Goal: Transaction & Acquisition: Purchase product/service

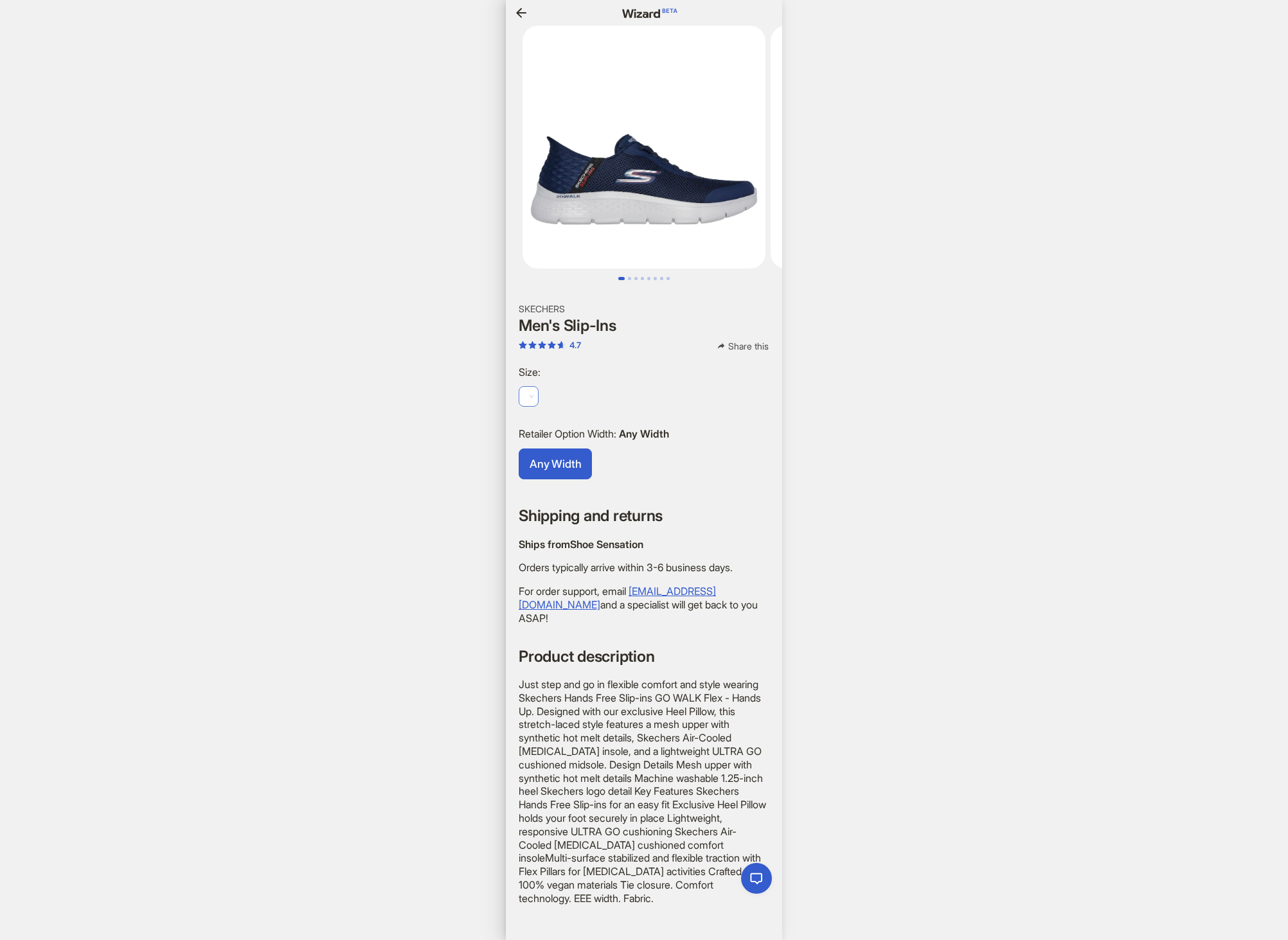
click at [532, 391] on span at bounding box center [528, 396] width 9 height 19
click at [532, 387] on span at bounding box center [528, 396] width 9 height 19
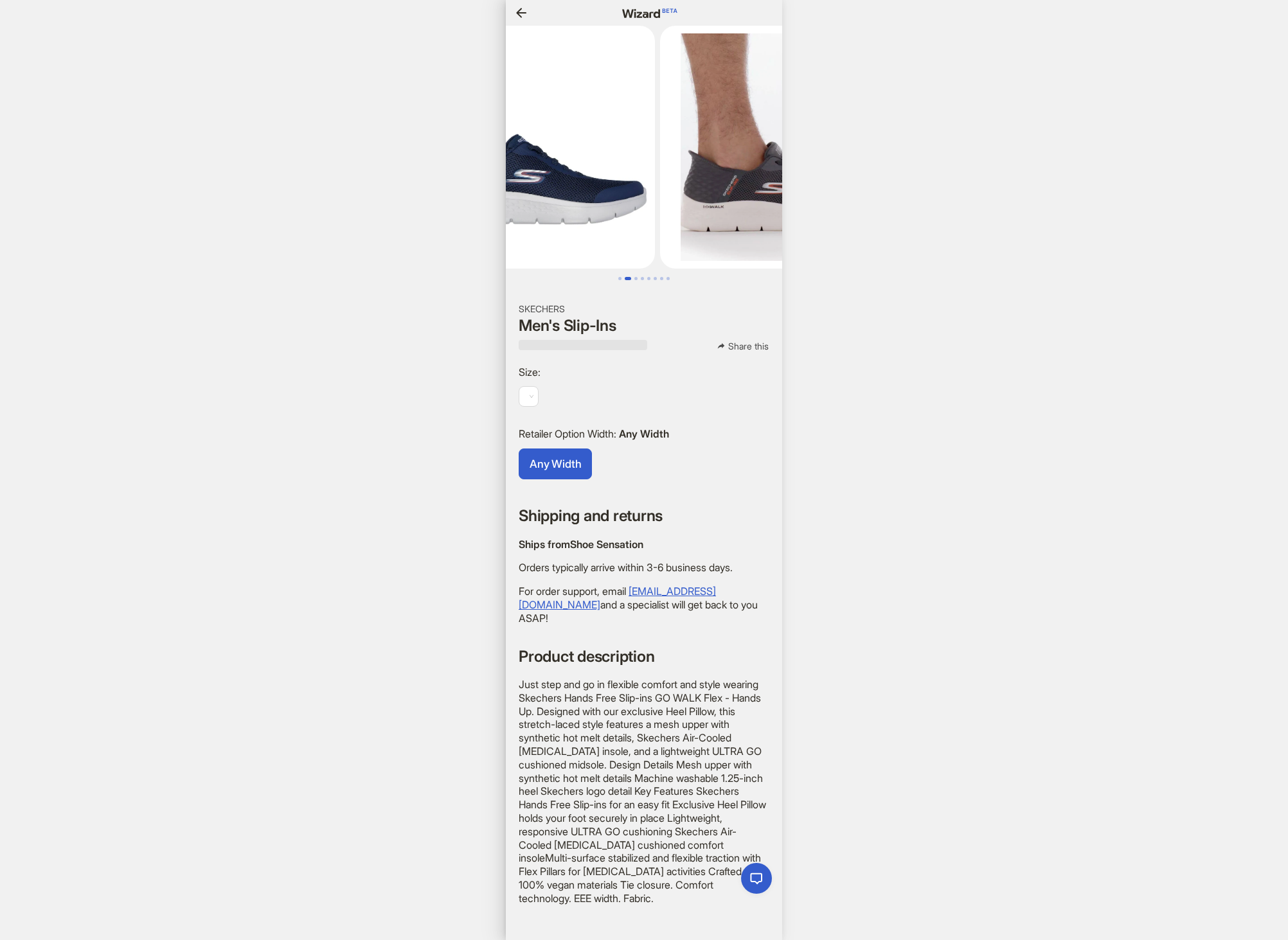
scroll to position [0, 160]
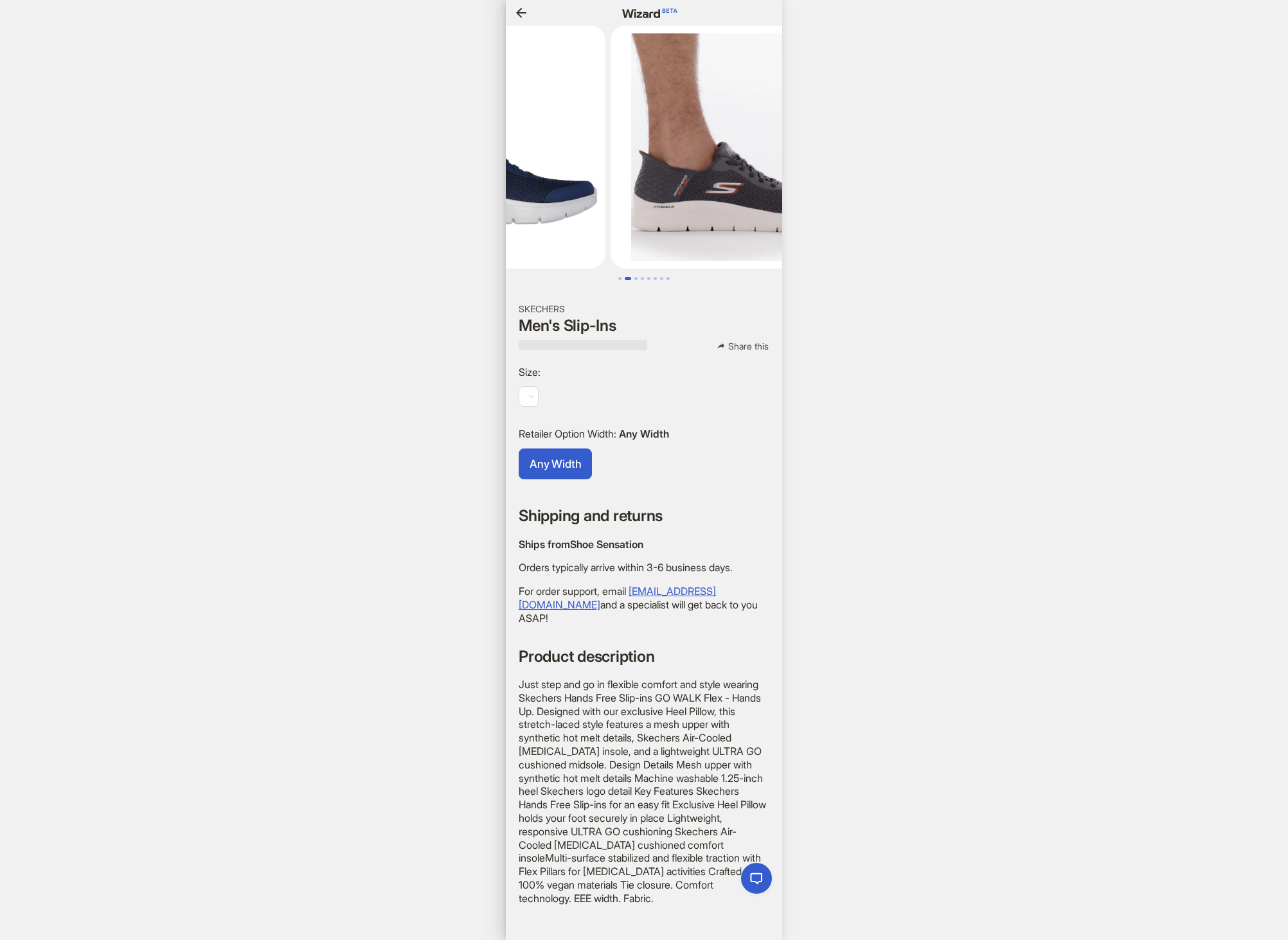
drag, startPoint x: 711, startPoint y: 178, endPoint x: 604, endPoint y: 179, distance: 107.0
click at [604, 179] on ul at bounding box center [644, 147] width 276 height 243
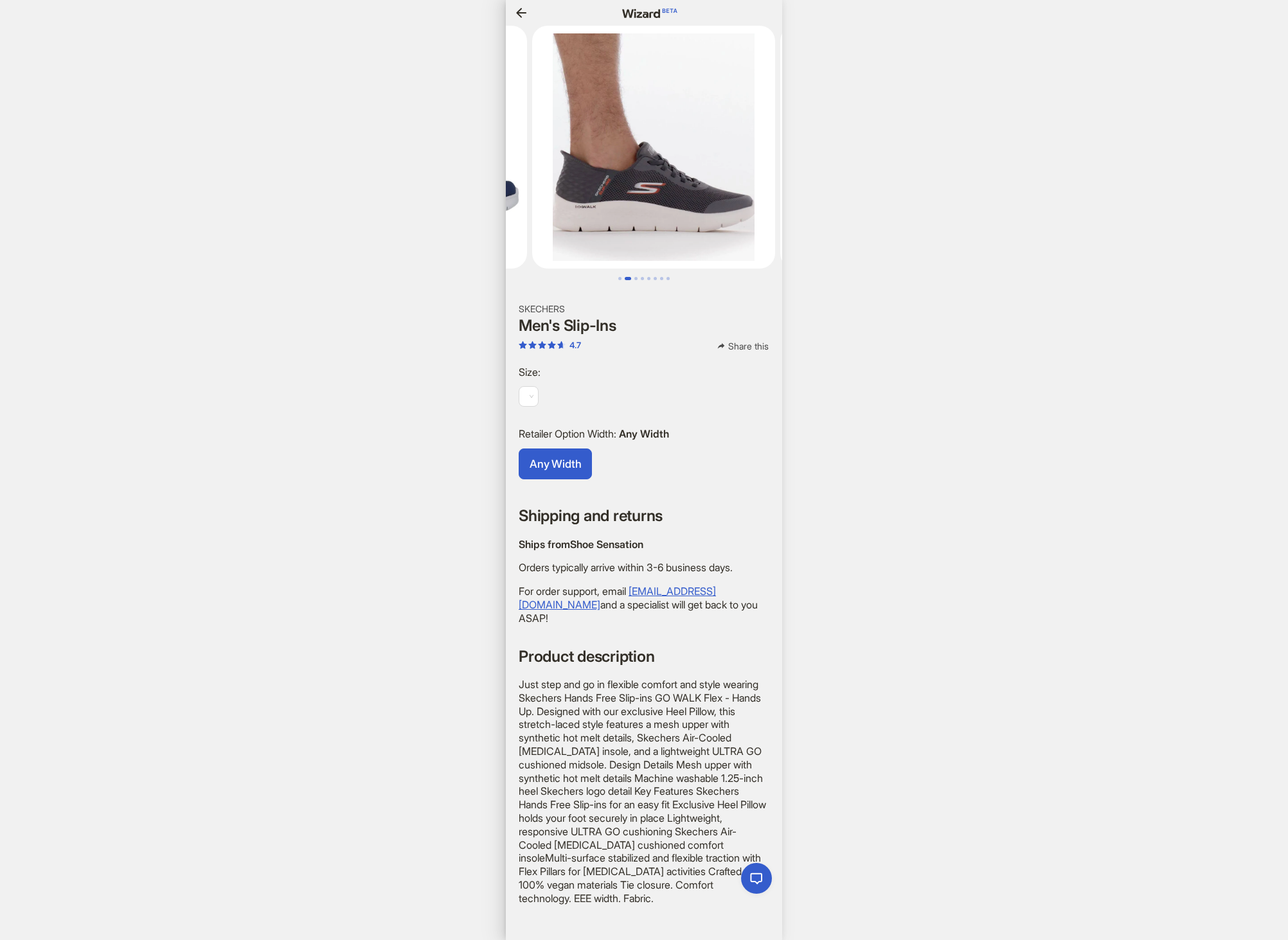
scroll to position [0, 338]
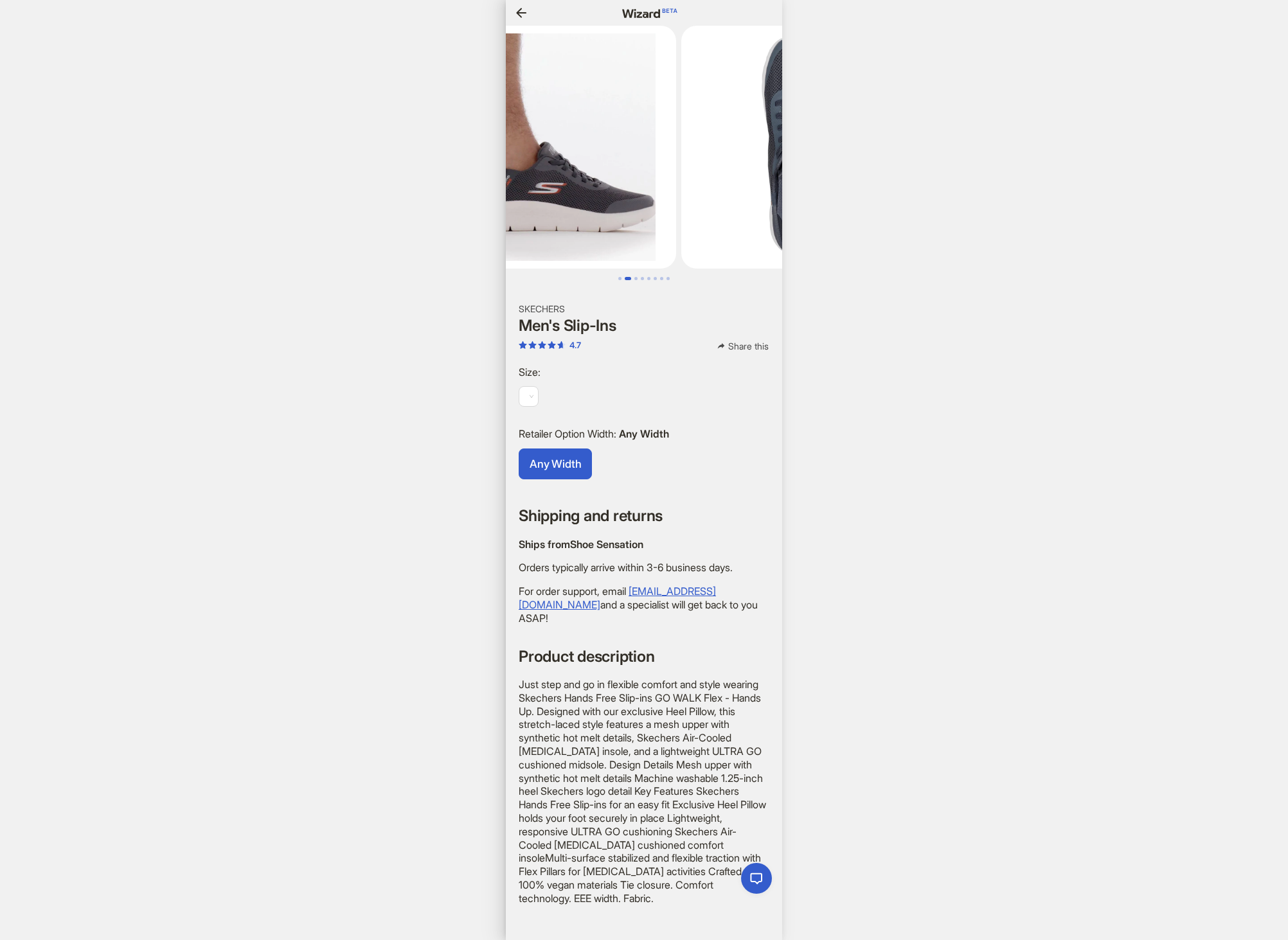
drag, startPoint x: 707, startPoint y: 214, endPoint x: 585, endPoint y: 188, distance: 124.7
click at [586, 188] on ul at bounding box center [644, 147] width 276 height 243
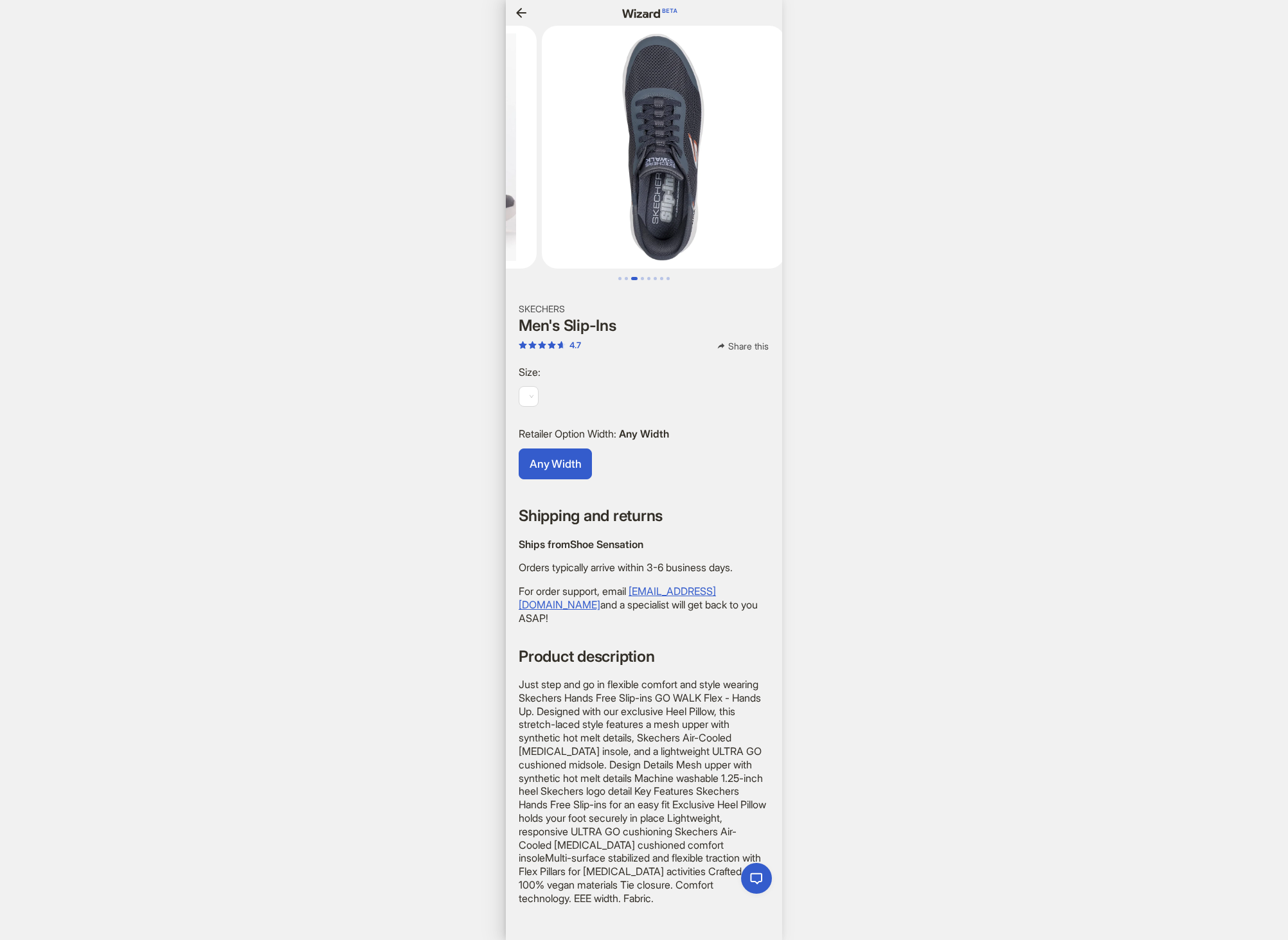
scroll to position [0, 1103]
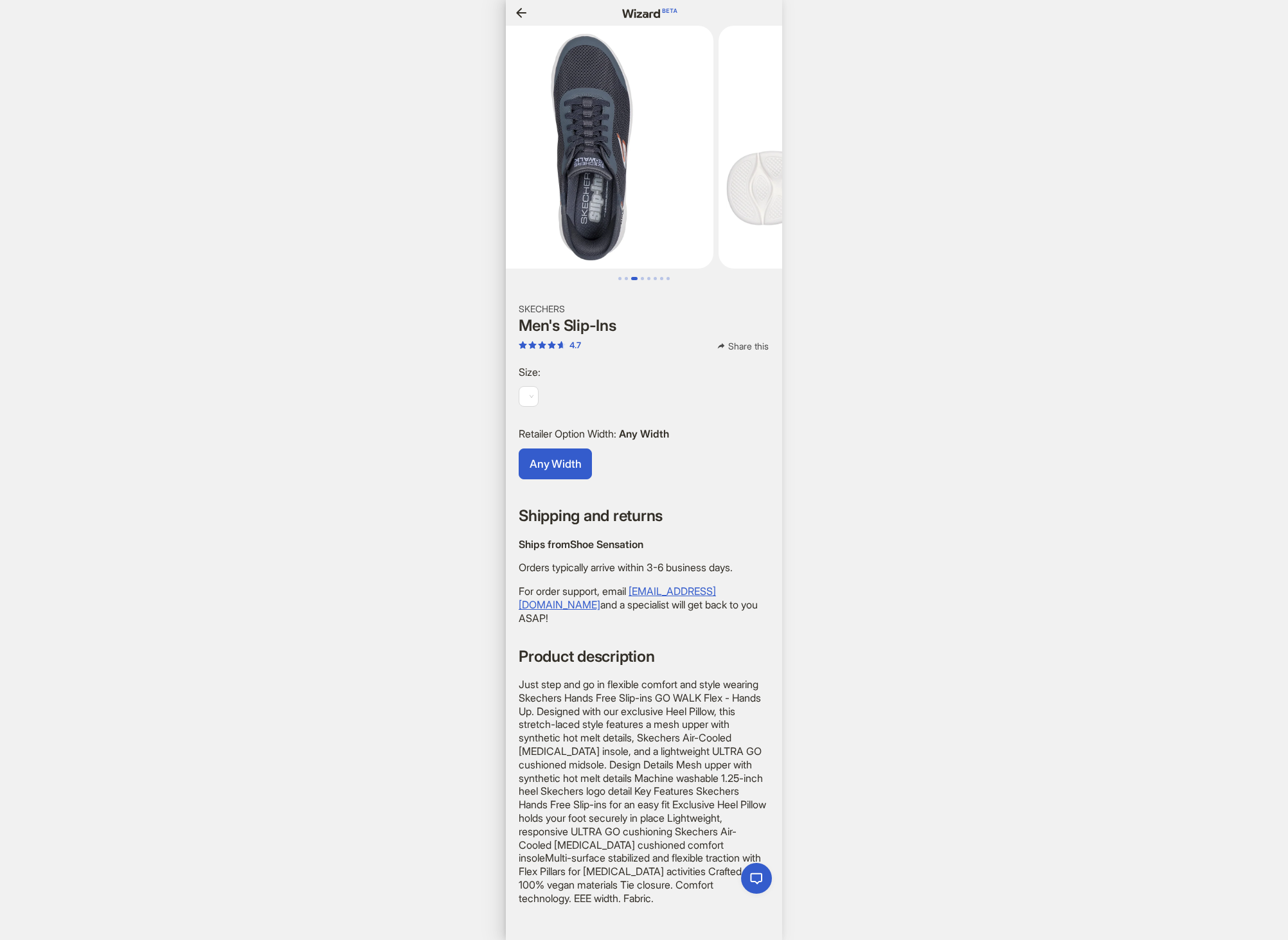
drag, startPoint x: 672, startPoint y: 175, endPoint x: 571, endPoint y: 159, distance: 102.3
click at [590, 160] on img at bounding box center [591, 147] width 243 height 243
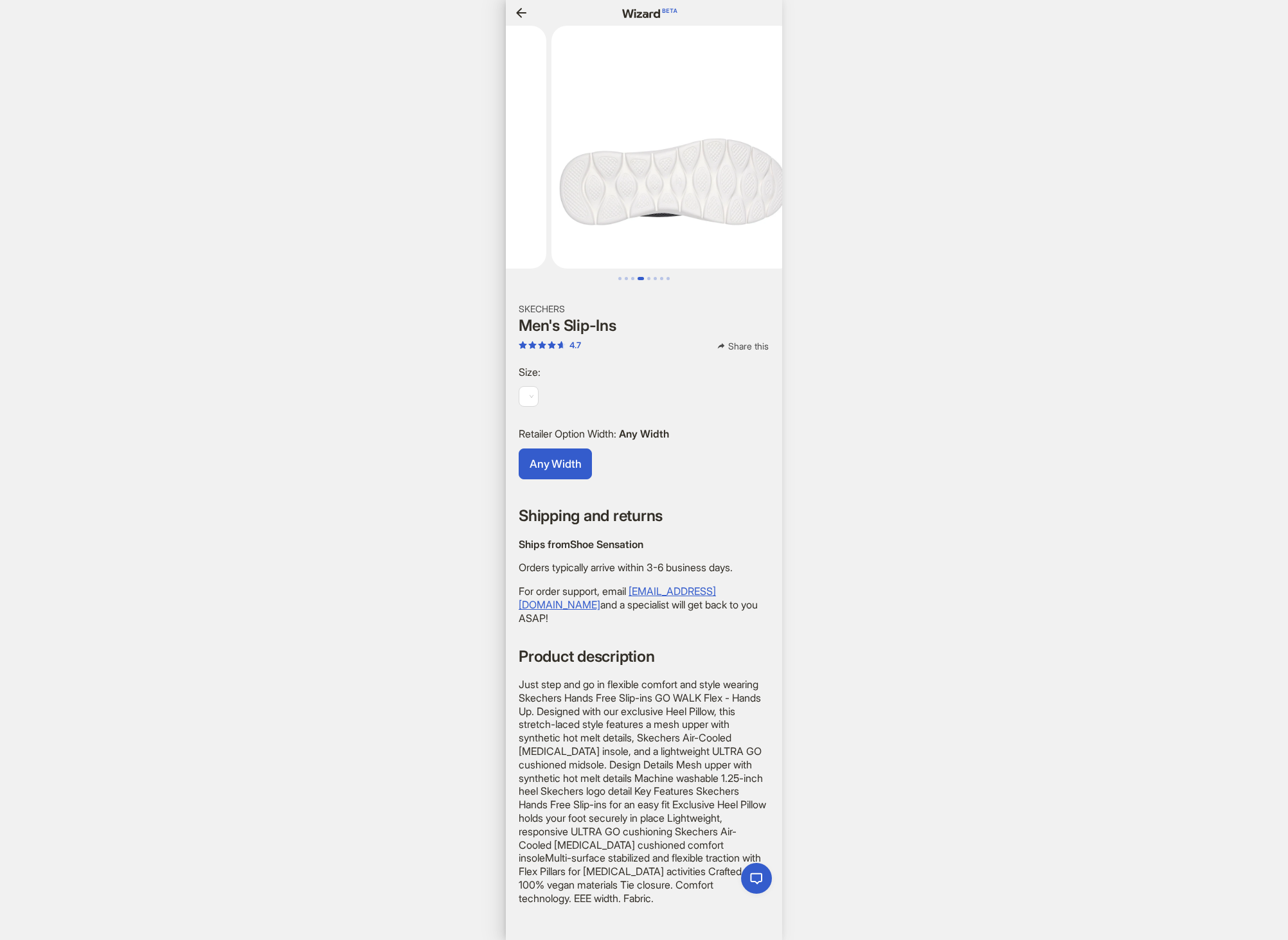
scroll to position [0, 1219]
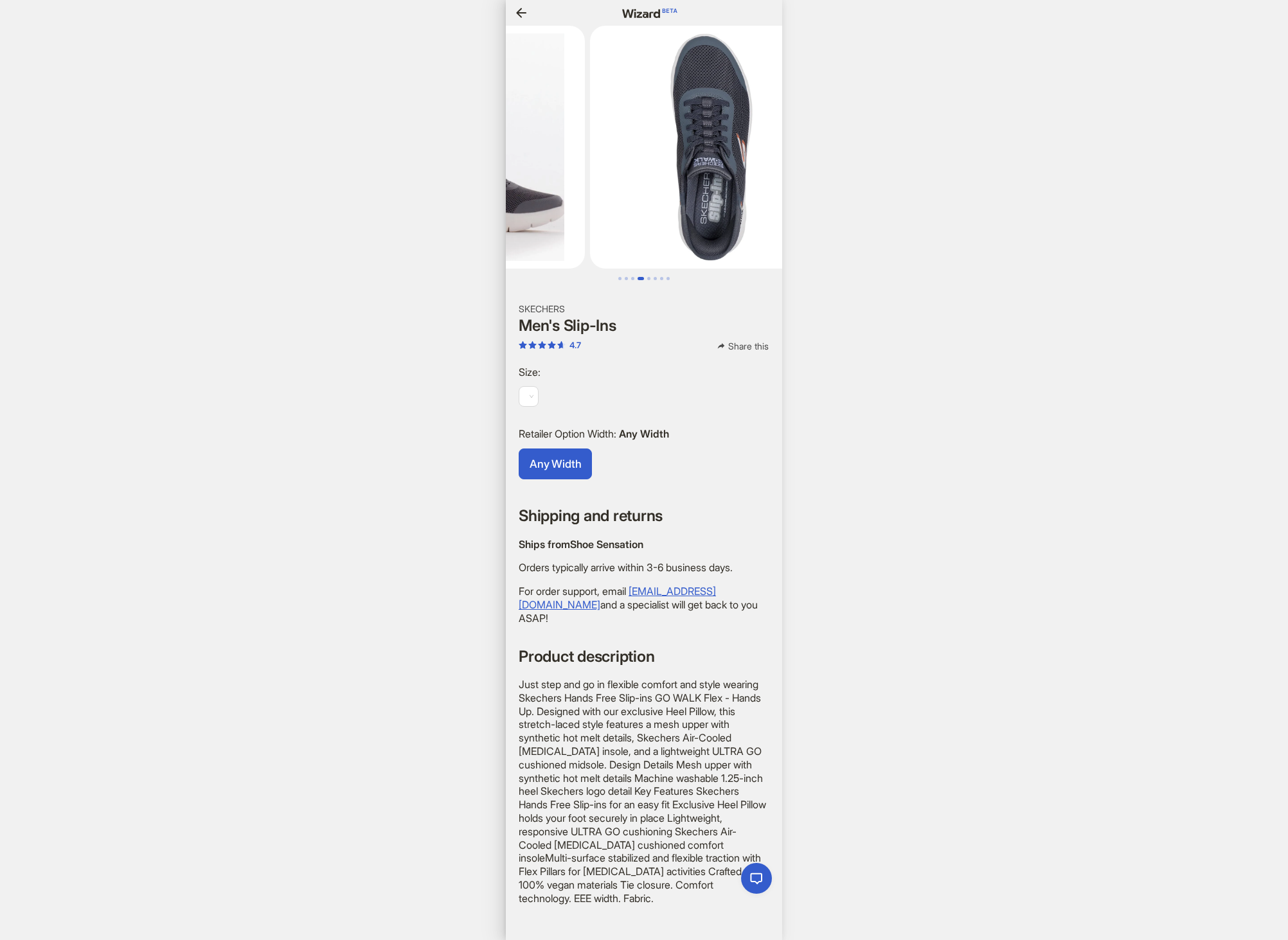
drag, startPoint x: 571, startPoint y: 136, endPoint x: 881, endPoint y: 142, distance: 310.1
click at [867, 140] on body "Sign In Hi, I’m Wizard! I’m your superpowered shopping agent What are you shopp…" at bounding box center [644, 470] width 1288 height 940
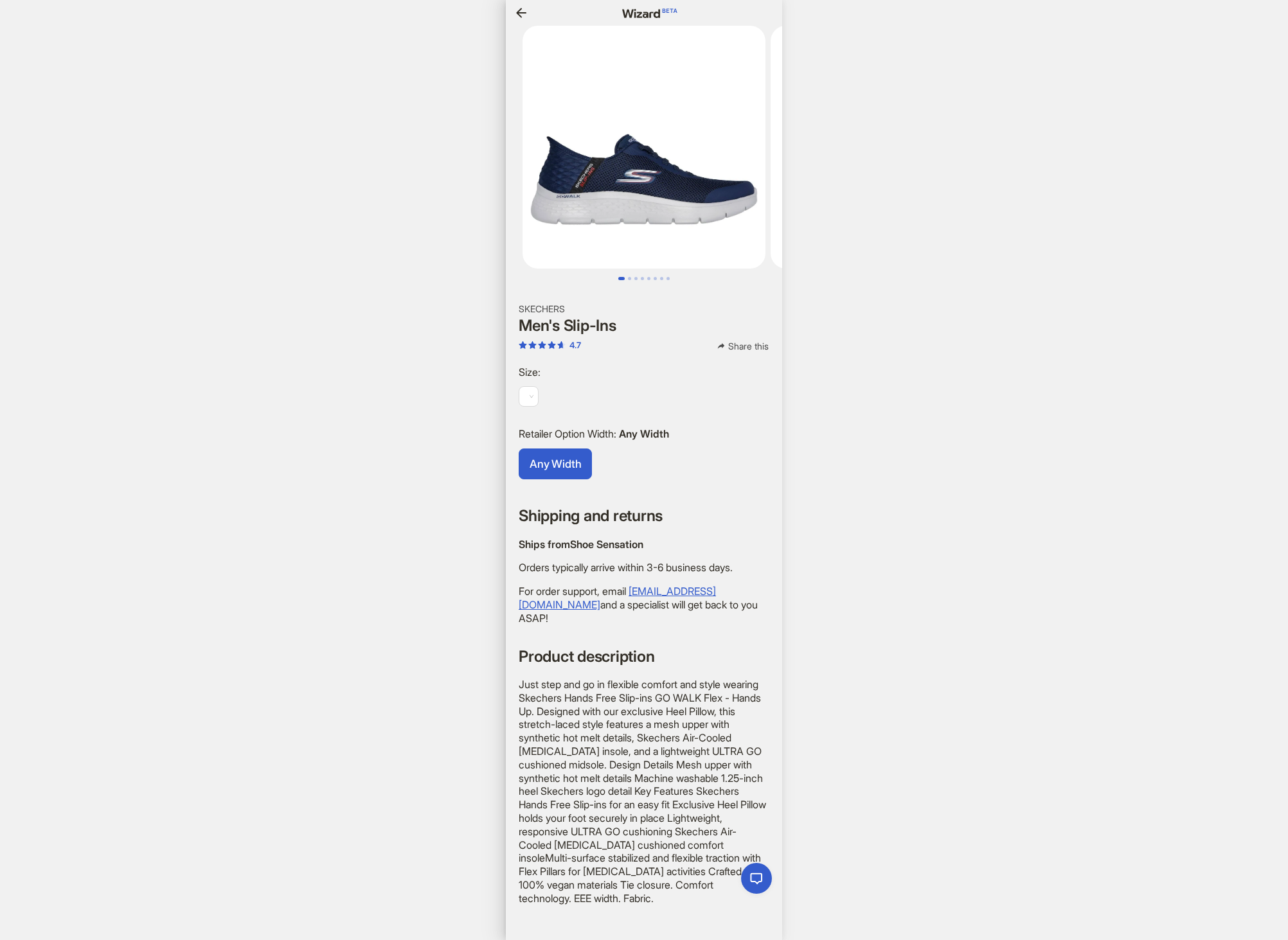
drag, startPoint x: 583, startPoint y: 140, endPoint x: 870, endPoint y: 149, distance: 287.1
click at [840, 146] on body "Sign In Hi, I’m Wizard! I’m your superpowered shopping agent What are you shopp…" at bounding box center [644, 470] width 1288 height 940
click at [512, 11] on button "button" at bounding box center [521, 13] width 21 height 21
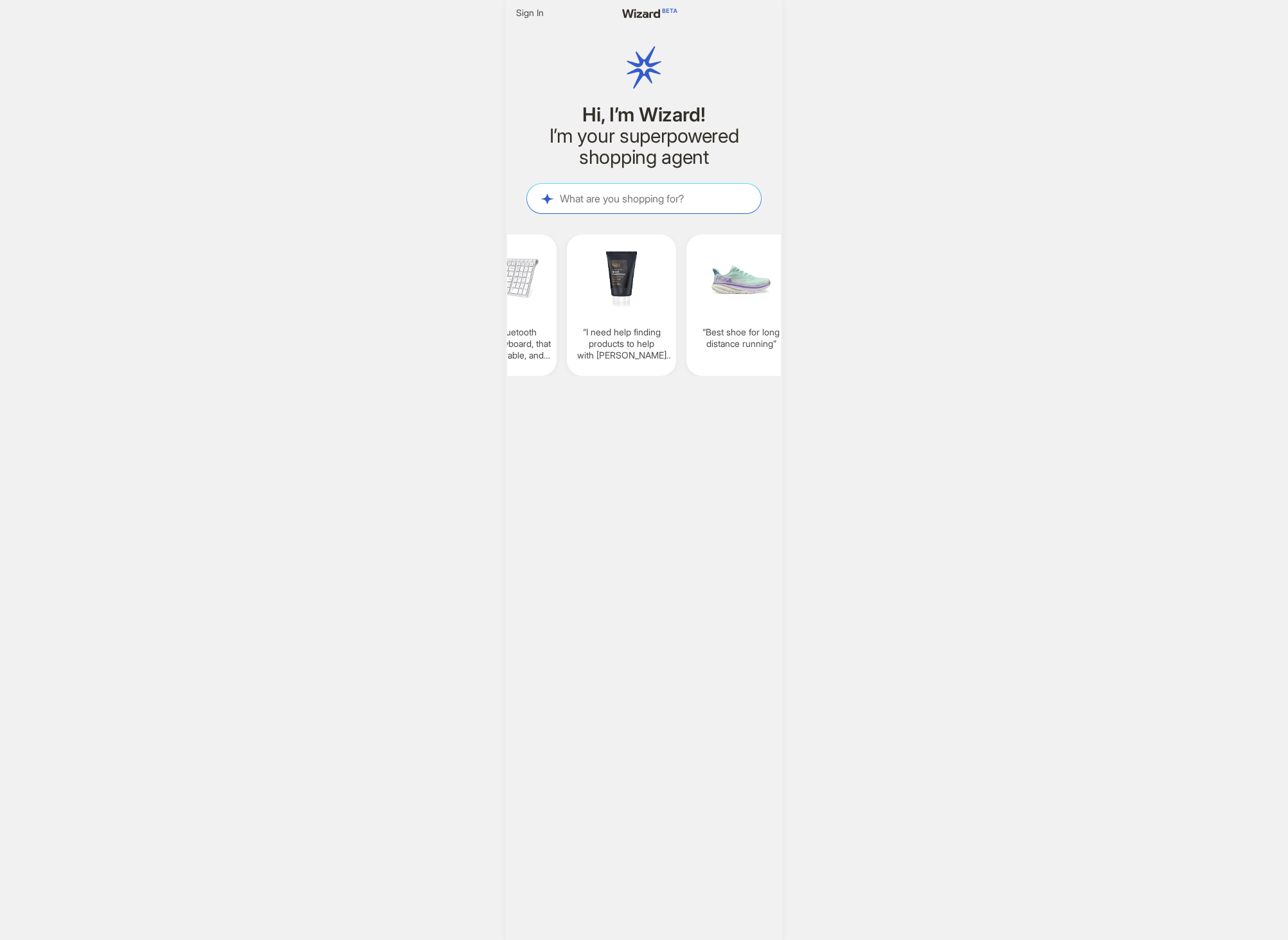
scroll to position [0, 1378]
click at [1092, 326] on div "Sign In Hi, I’m Wizard! I’m your superpowered shopping agent What are you shopp…" at bounding box center [644, 470] width 1288 height 940
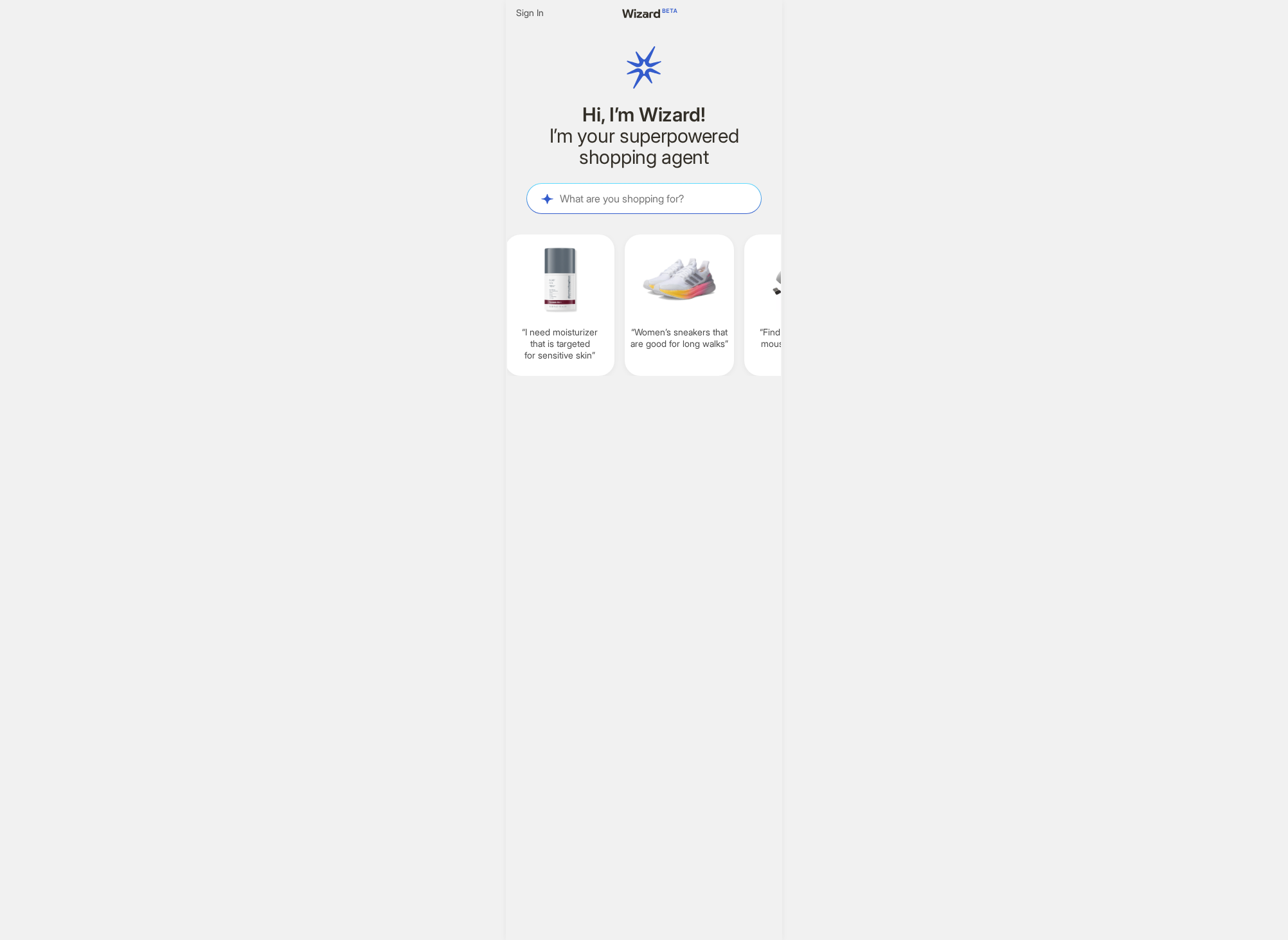
scroll to position [0, 1199]
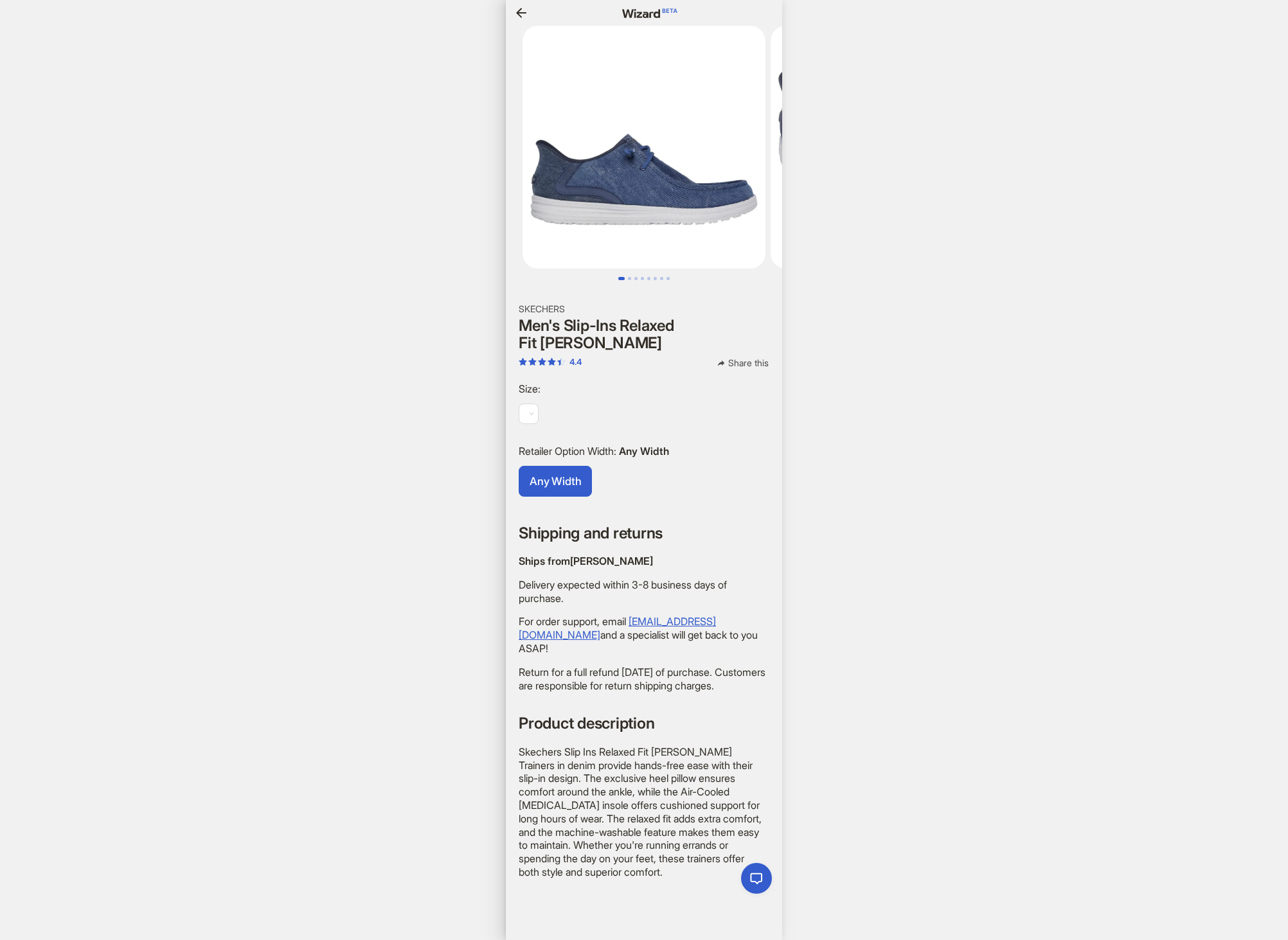
scroll to position [0, 1449]
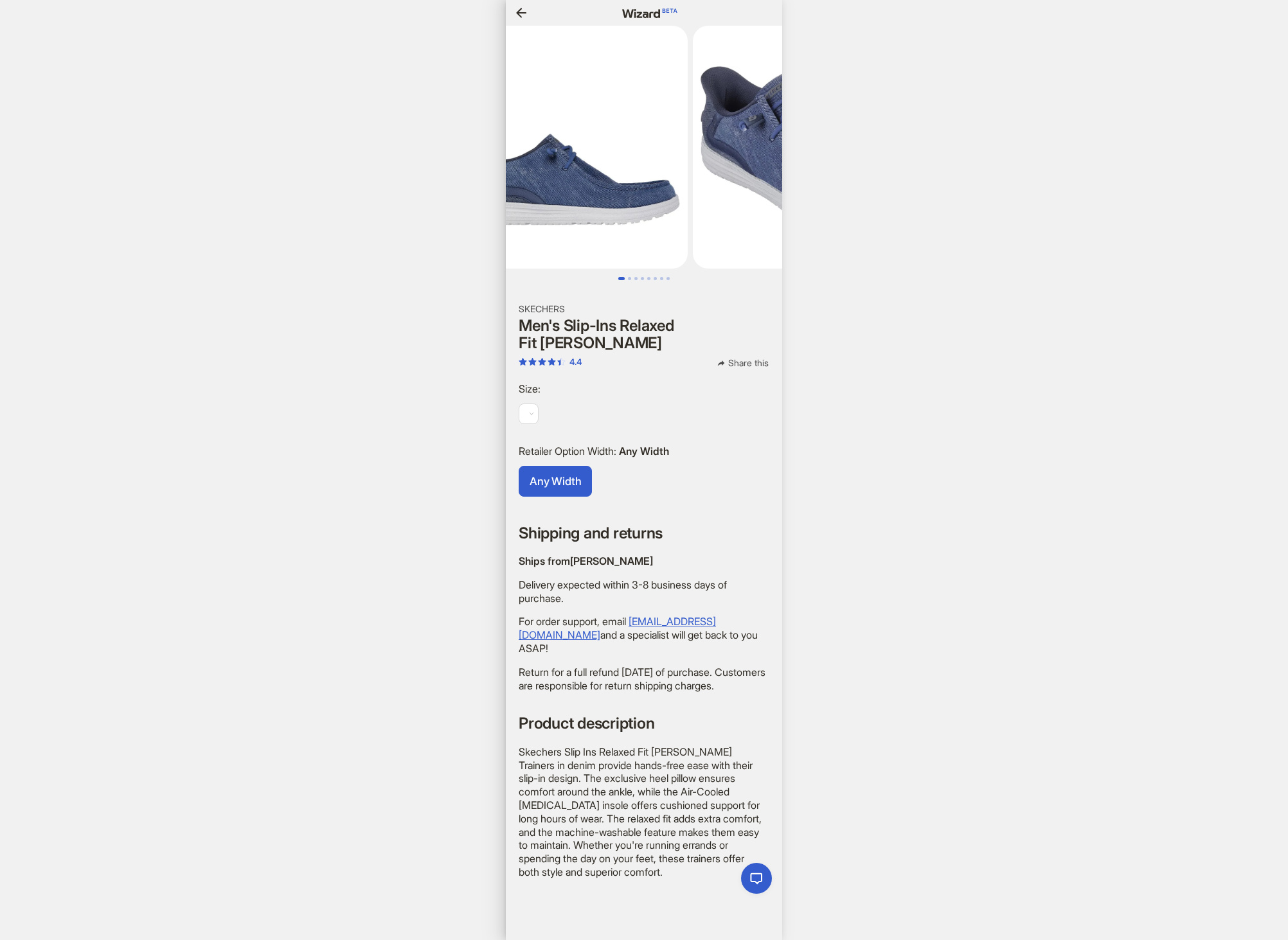
drag, startPoint x: 717, startPoint y: 146, endPoint x: 562, endPoint y: 123, distance: 156.7
click at [581, 124] on ul at bounding box center [644, 147] width 276 height 243
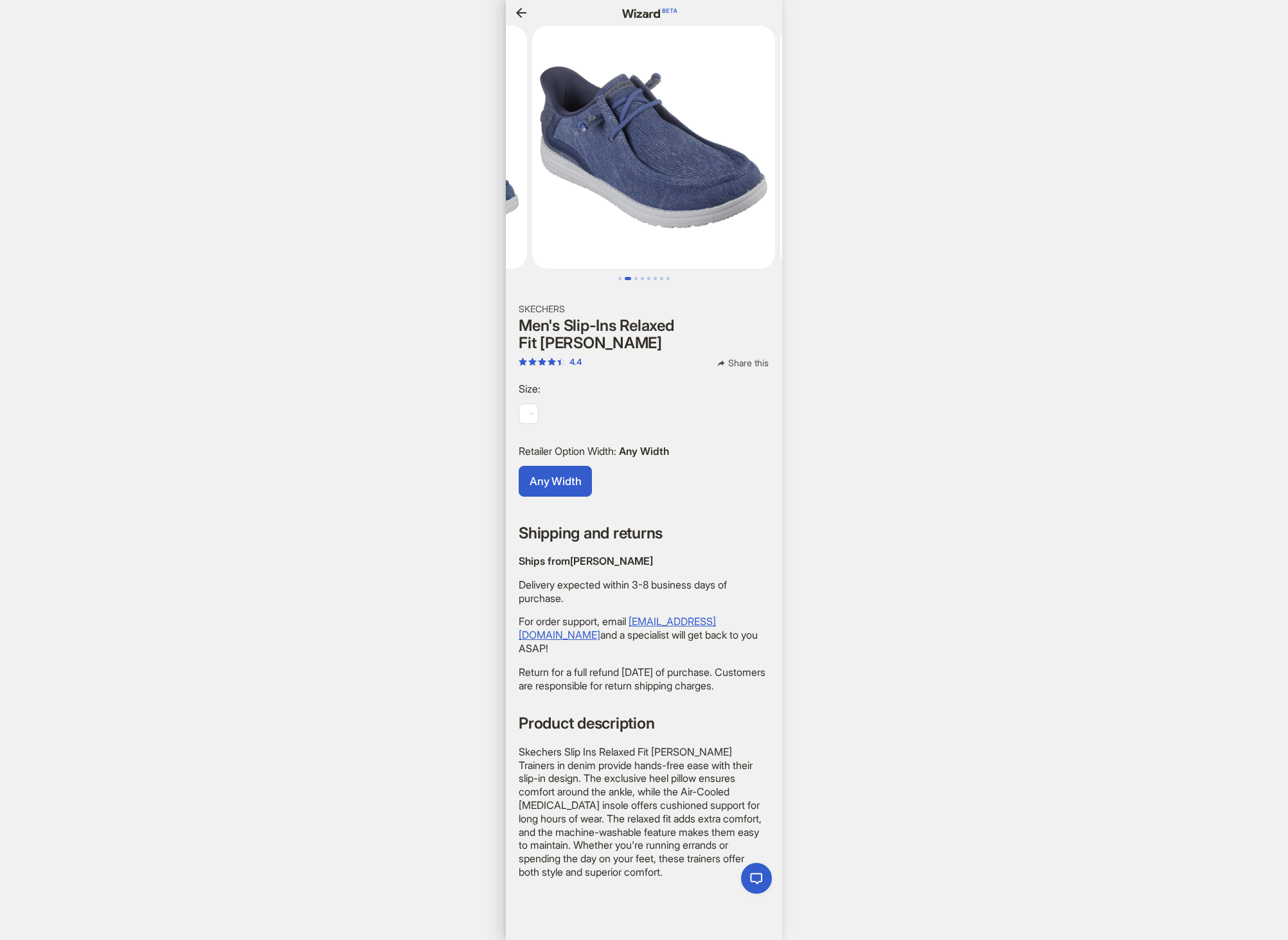
scroll to position [0, 1462]
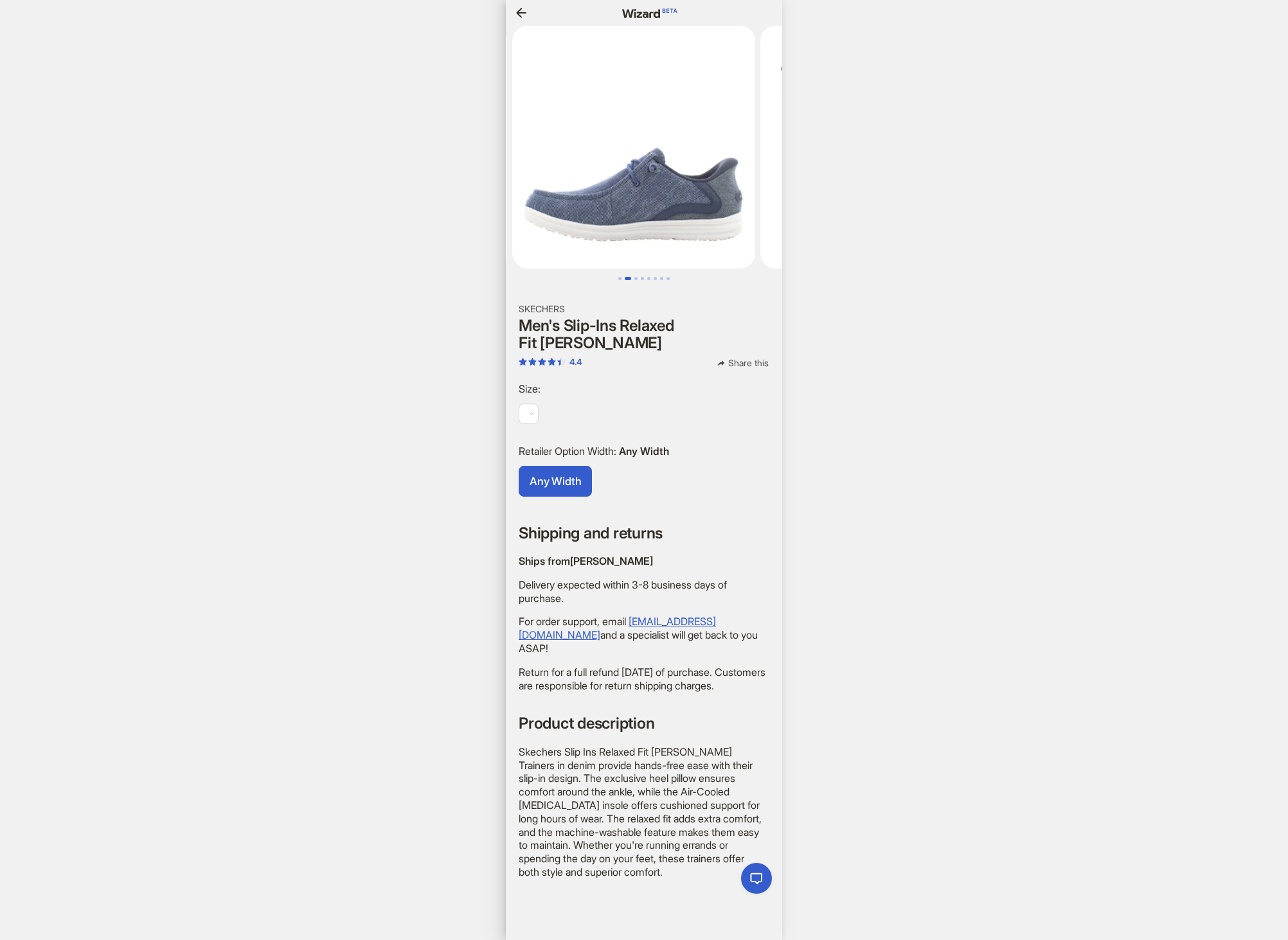
drag, startPoint x: 685, startPoint y: 149, endPoint x: 436, endPoint y: 148, distance: 249.0
click at [506, 142] on ul at bounding box center [644, 147] width 276 height 243
click at [171, 274] on div "Sign In Hi, I’m Wizard! I’m your superpowered shopping agent What are you shopp…" at bounding box center [644, 470] width 1288 height 940
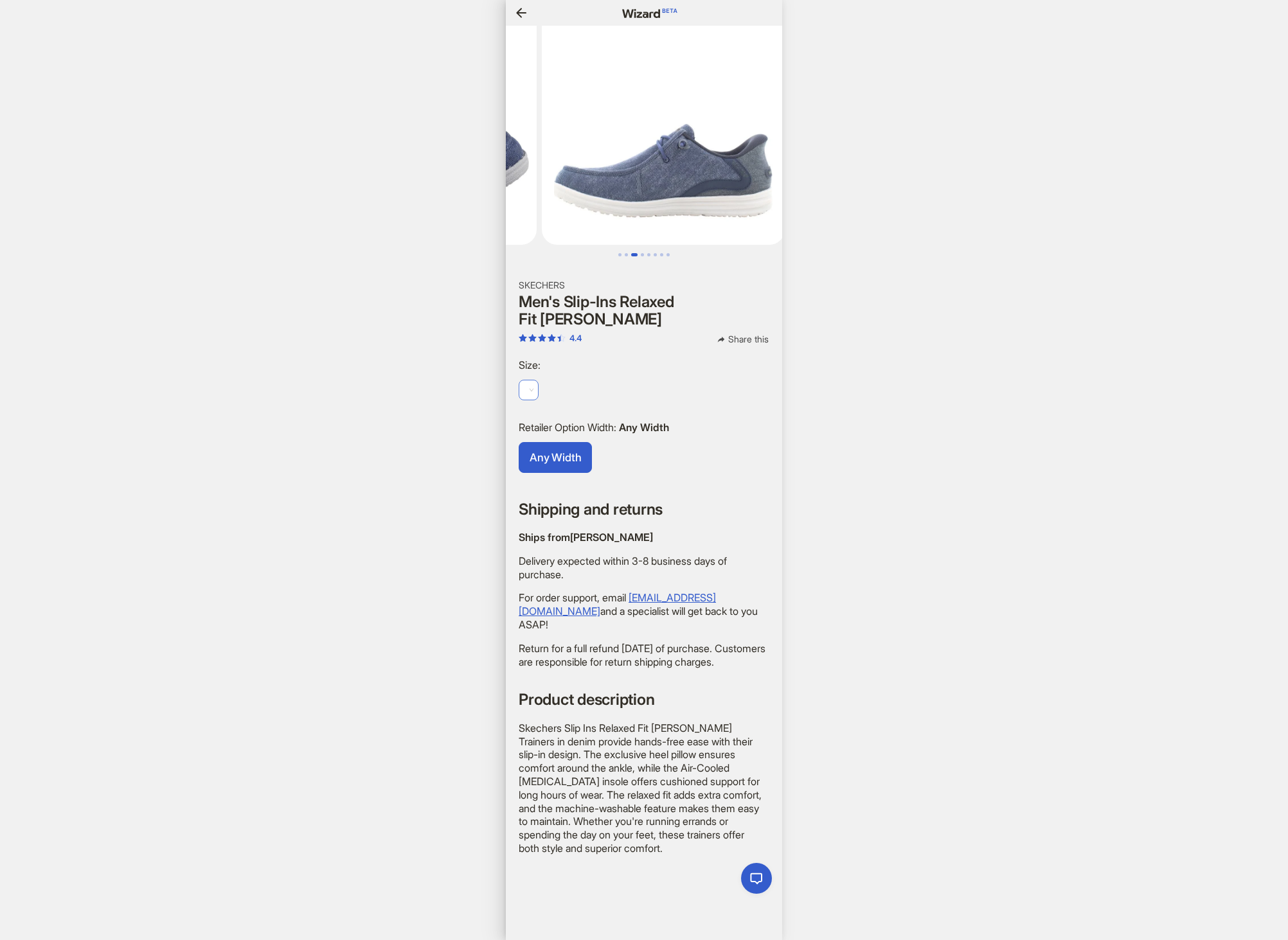
click at [530, 381] on span at bounding box center [528, 390] width 9 height 19
click at [1061, 300] on div "Sign In Hi, I’m Wizard! I’m your superpowered shopping agent What are you shopp…" at bounding box center [644, 470] width 1288 height 940
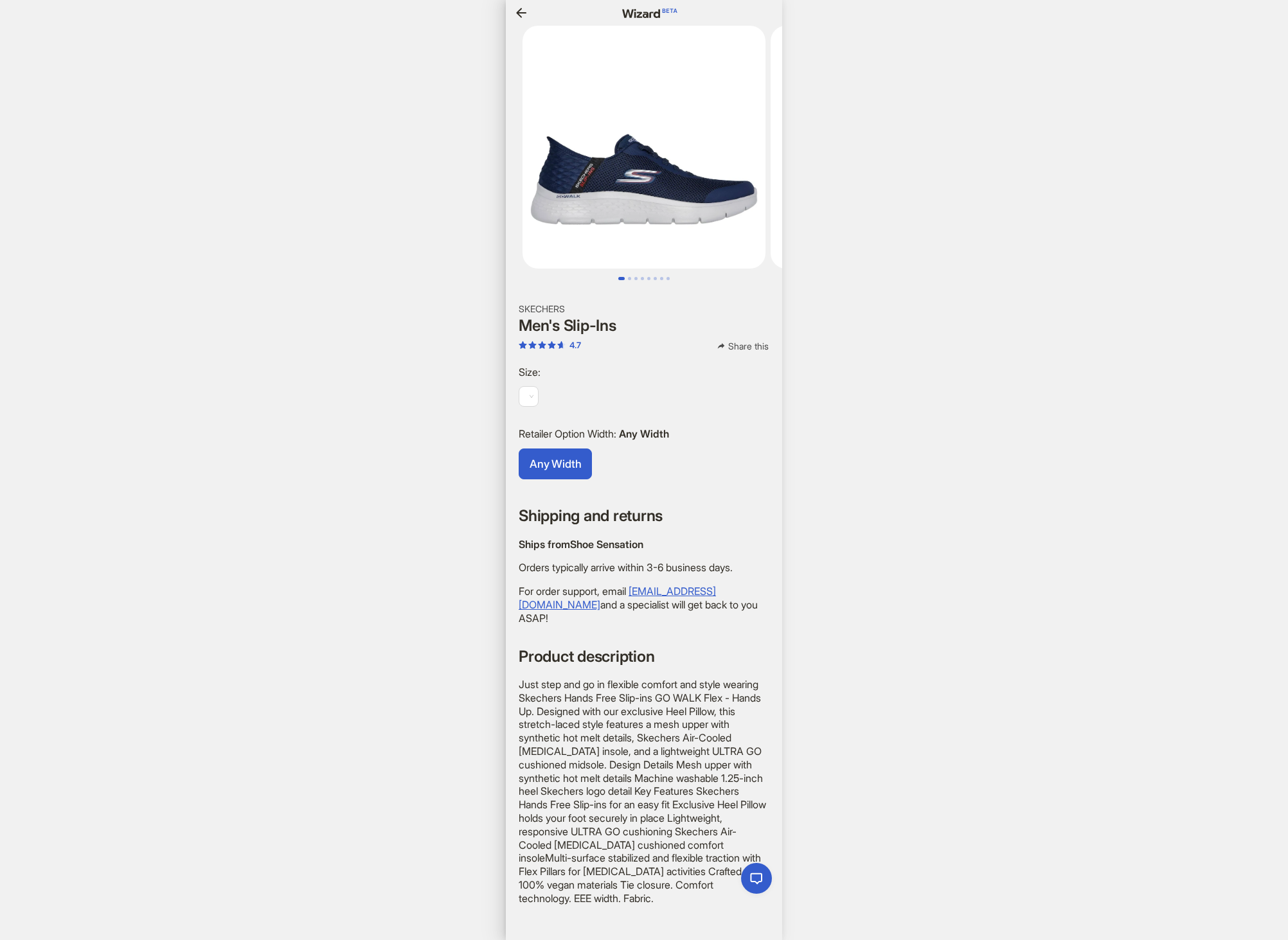
scroll to position [0, 1039]
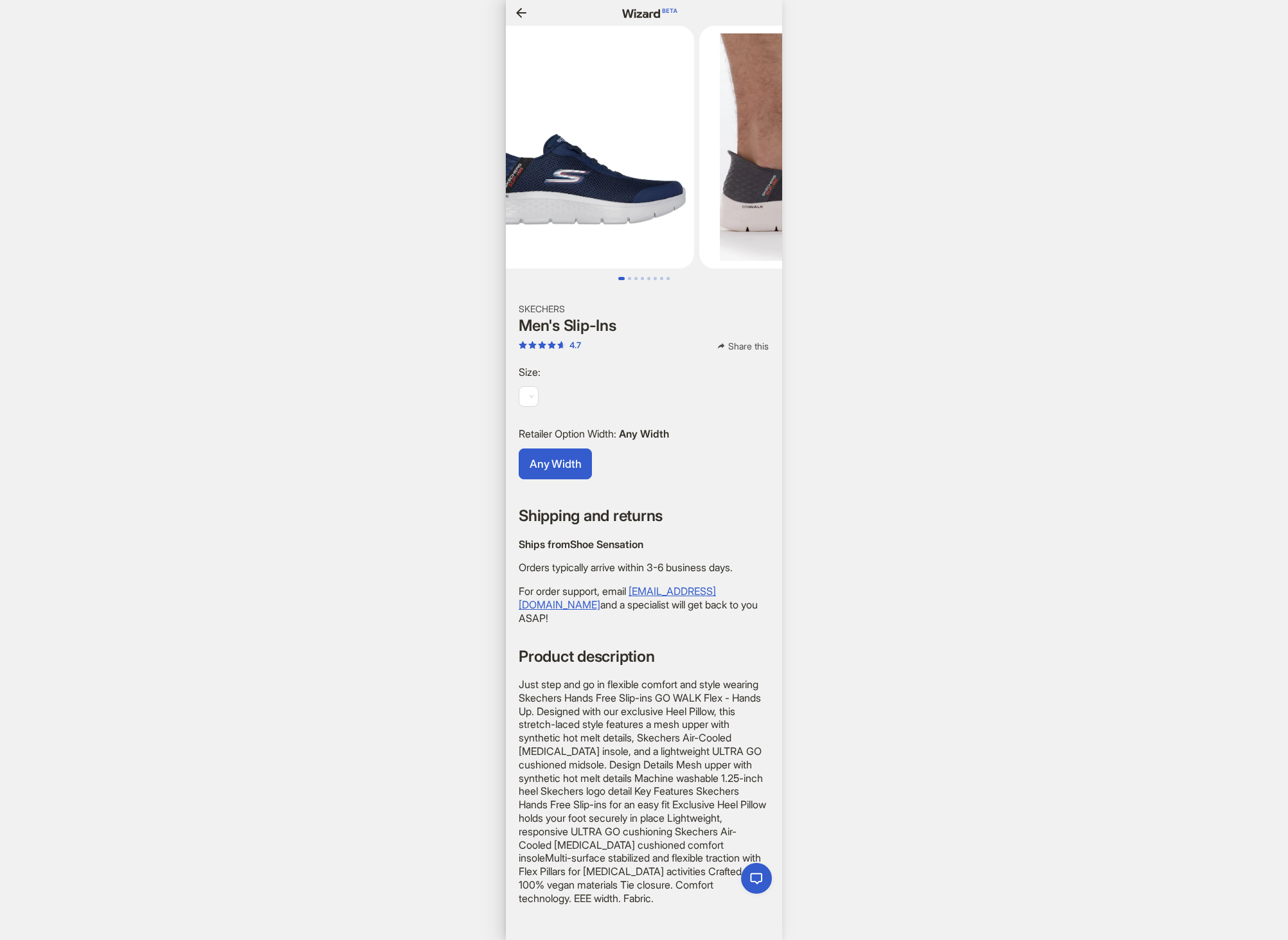
drag, startPoint x: 691, startPoint y: 180, endPoint x: 553, endPoint y: 182, distance: 138.0
click at [574, 180] on img at bounding box center [572, 147] width 243 height 243
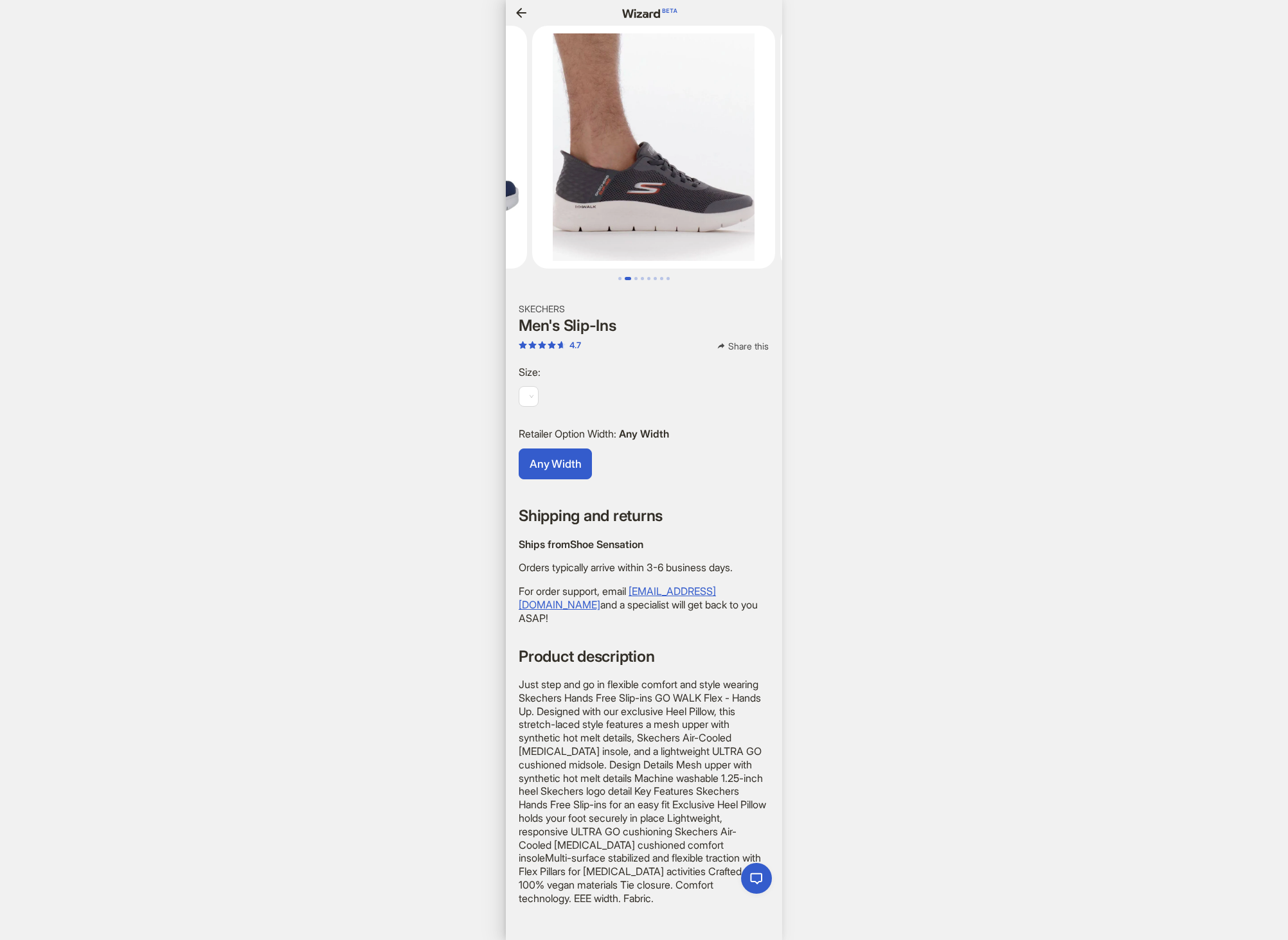
click at [987, 438] on div "Sign In Hi, I’m Wizard! I’m your superpowered shopping agent What are you shopp…" at bounding box center [644, 470] width 1288 height 940
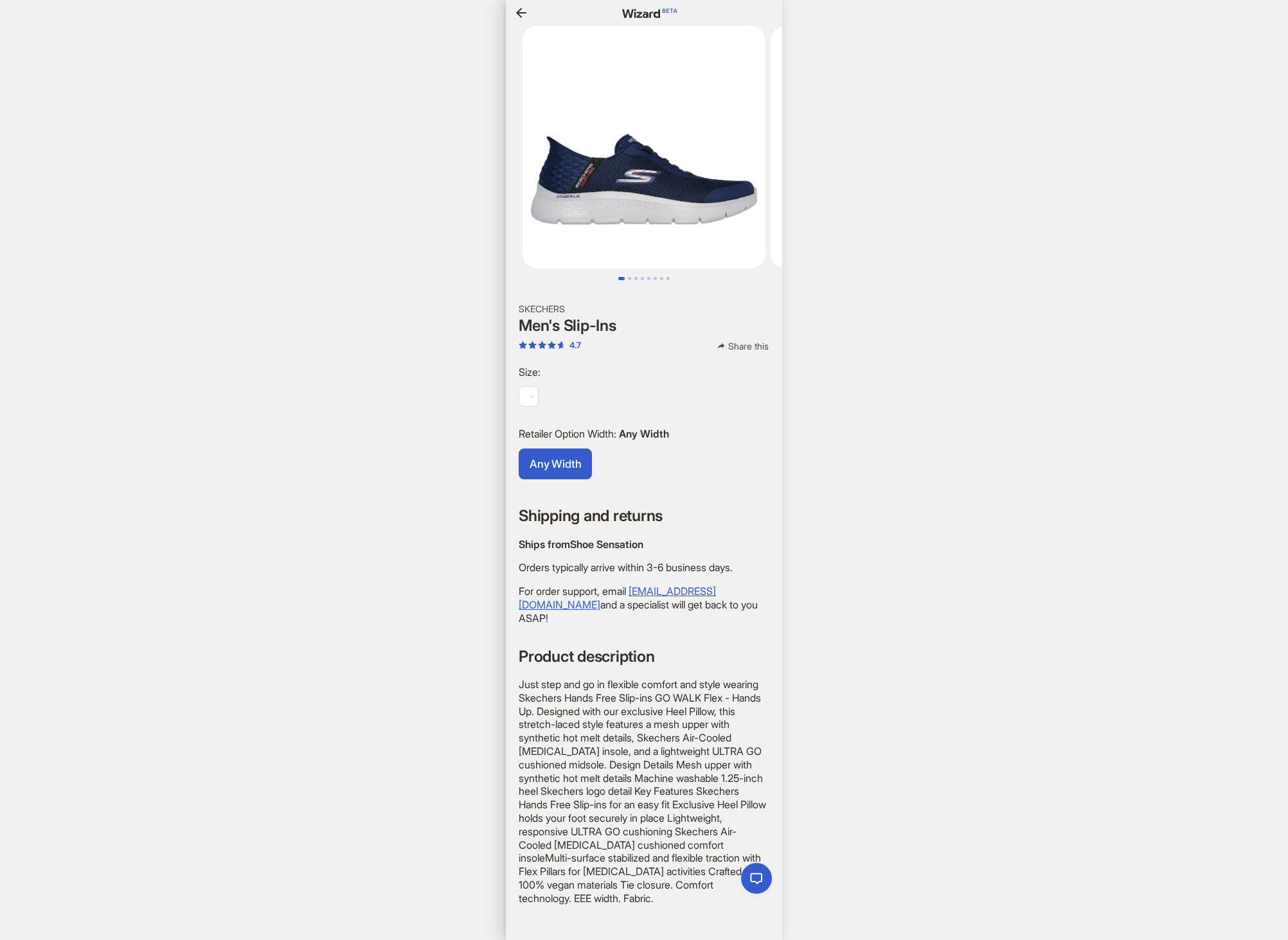
scroll to position [0, 992]
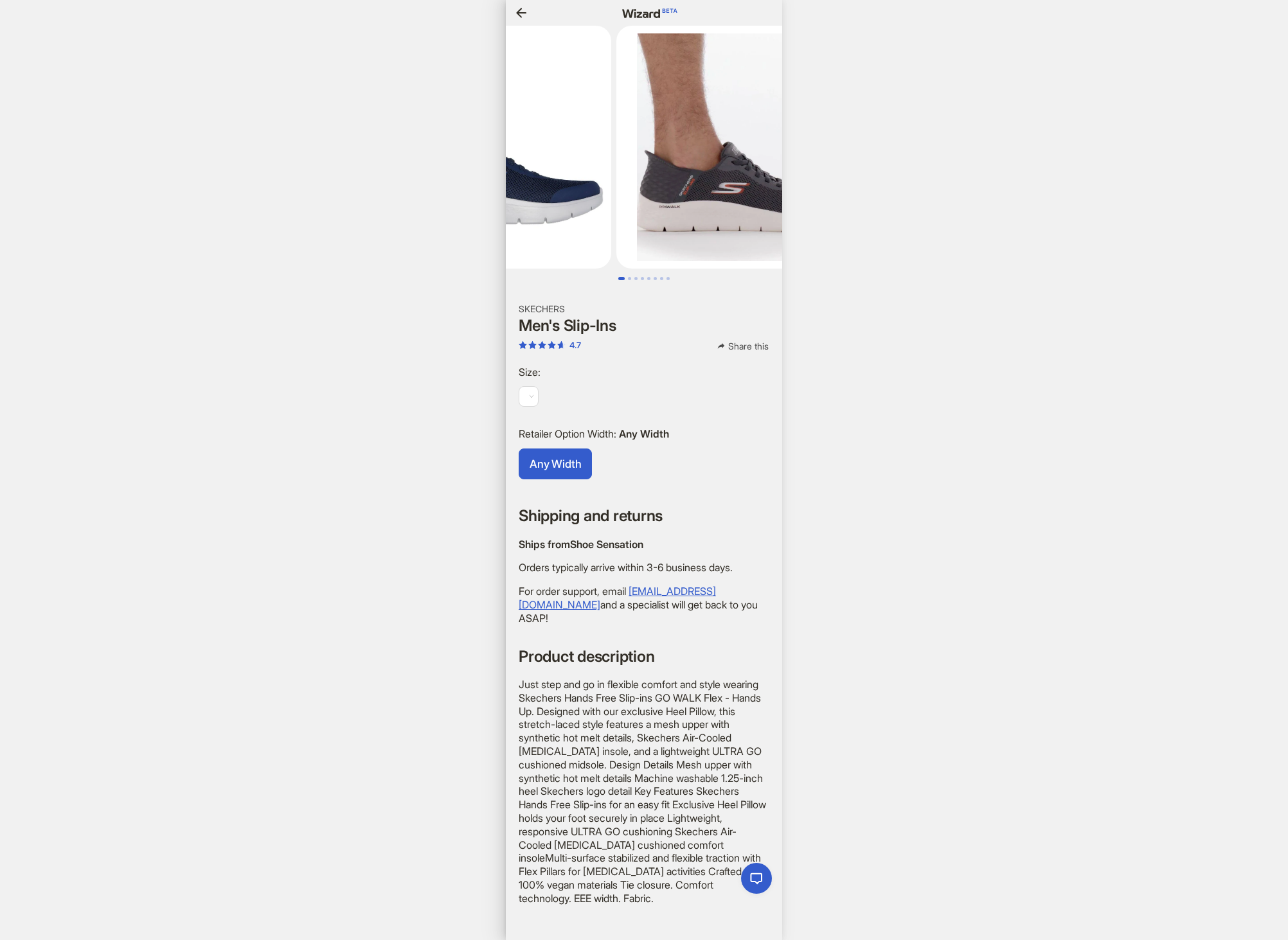
drag, startPoint x: 655, startPoint y: 120, endPoint x: 489, endPoint y: 93, distance: 168.2
click at [512, 94] on img at bounding box center [489, 147] width 243 height 243
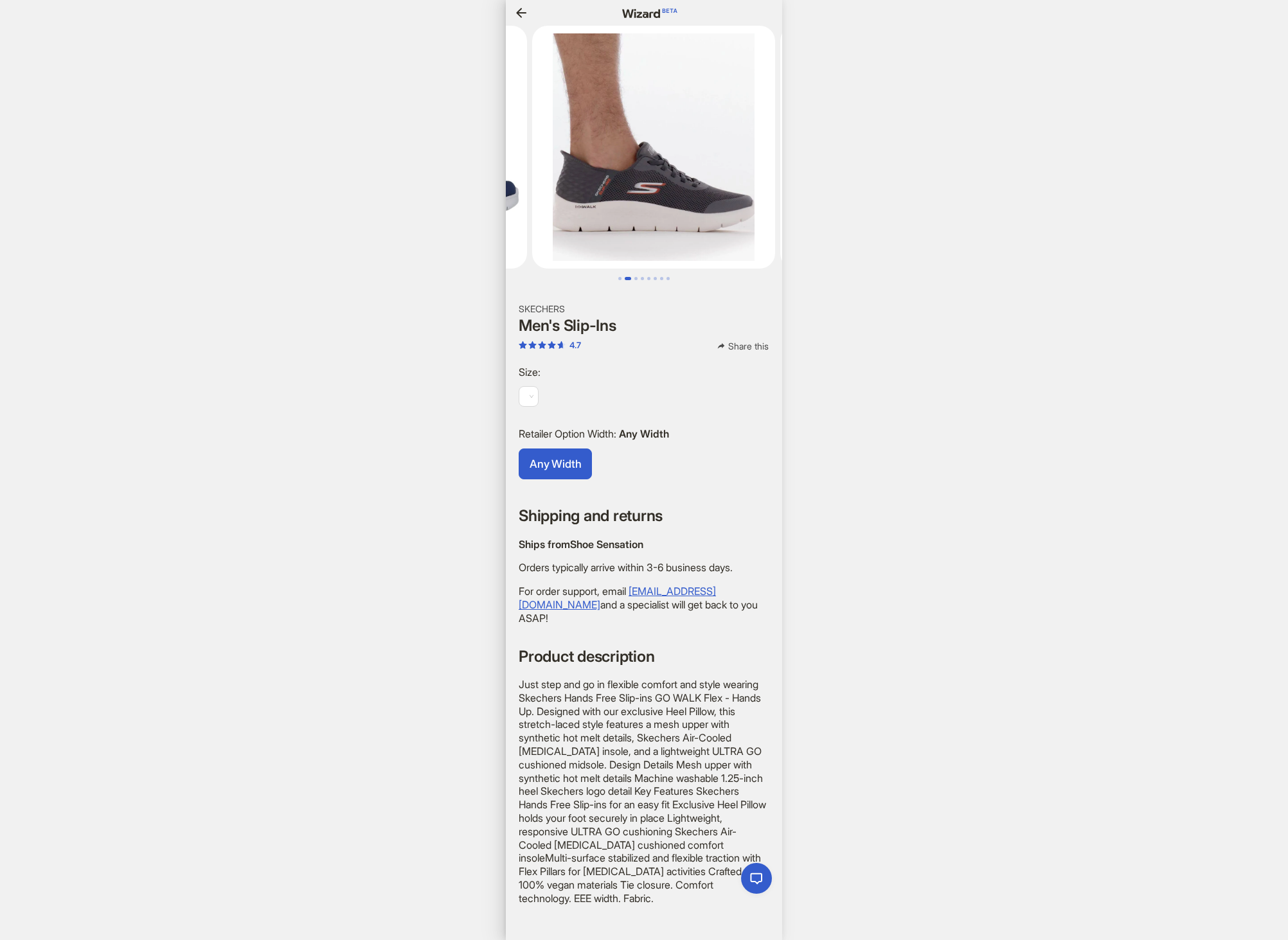
click at [969, 148] on div "Sign In Hi, I’m Wizard! I’m your superpowered shopping agent What are you shopp…" at bounding box center [644, 470] width 1288 height 940
